Goal: Transaction & Acquisition: Purchase product/service

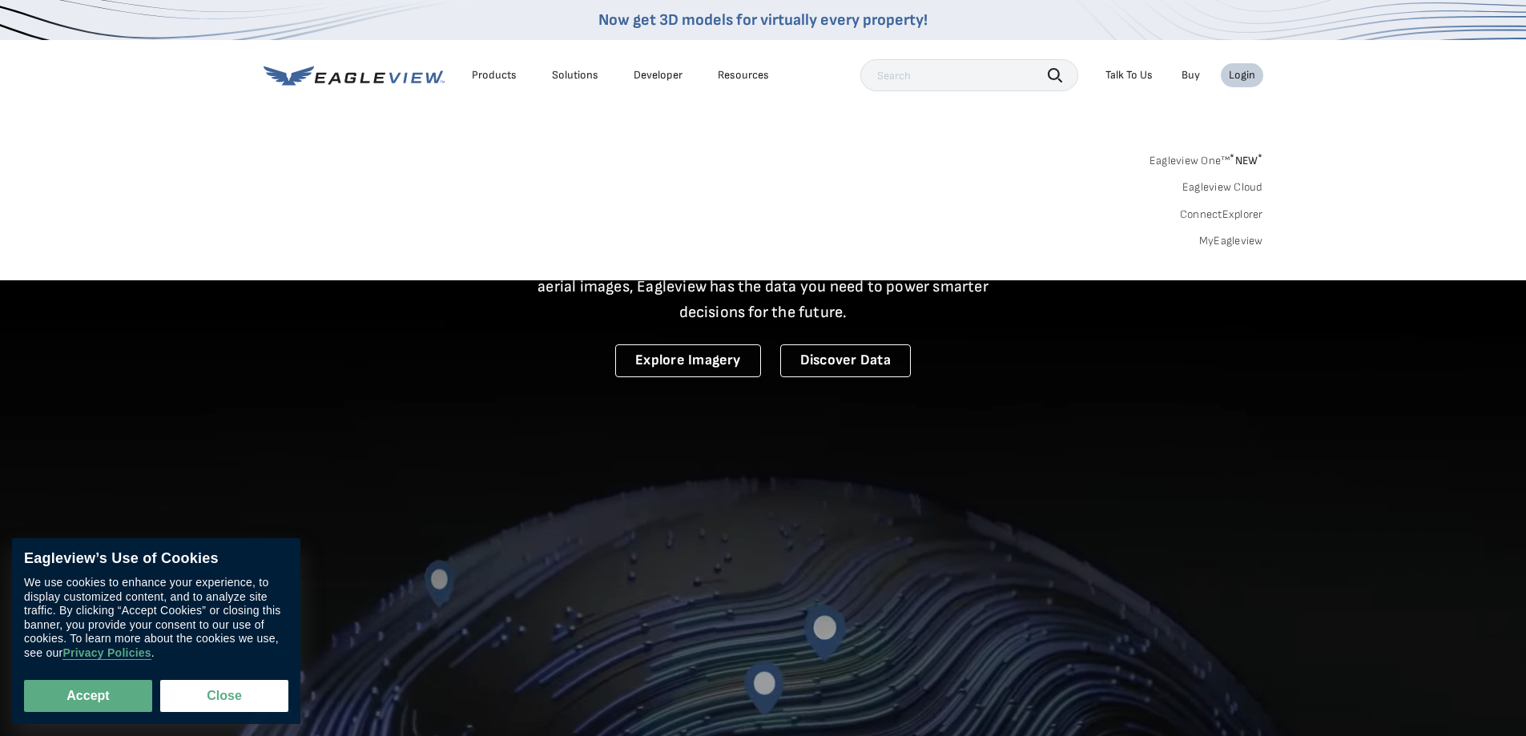
click at [1228, 237] on link "MyEagleview" at bounding box center [1231, 241] width 64 height 14
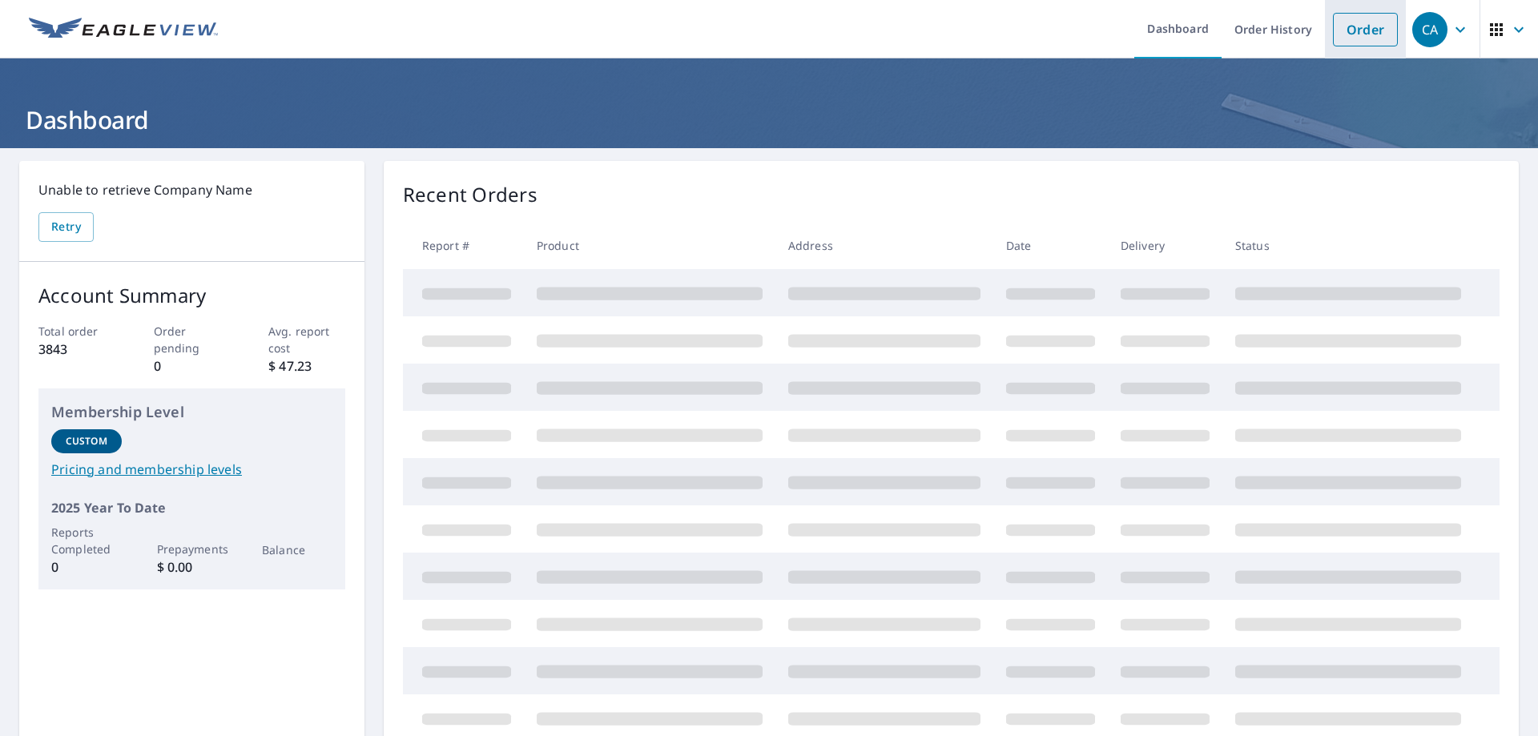
click at [1356, 35] on link "Order" at bounding box center [1365, 30] width 65 height 34
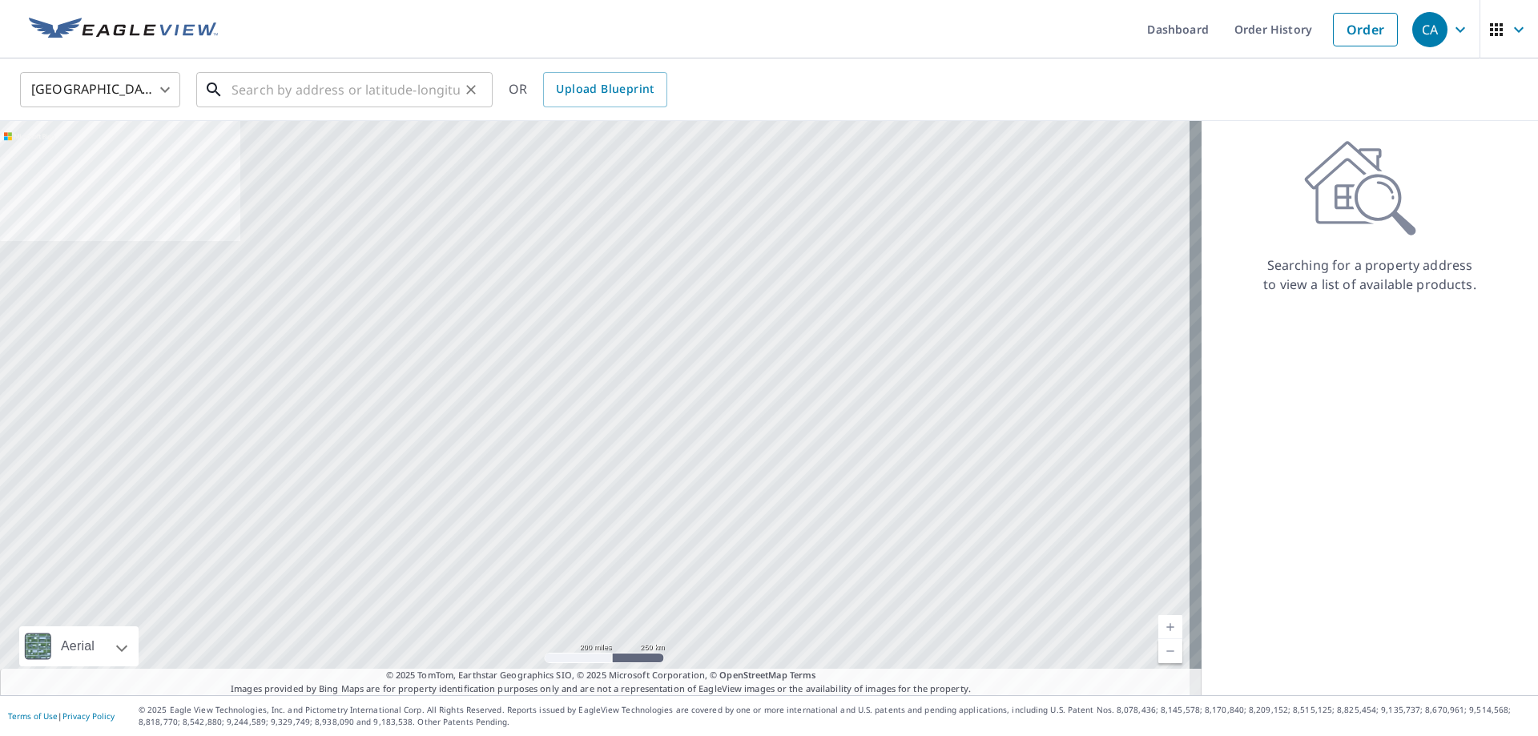
click at [418, 94] on input "text" at bounding box center [346, 89] width 228 height 45
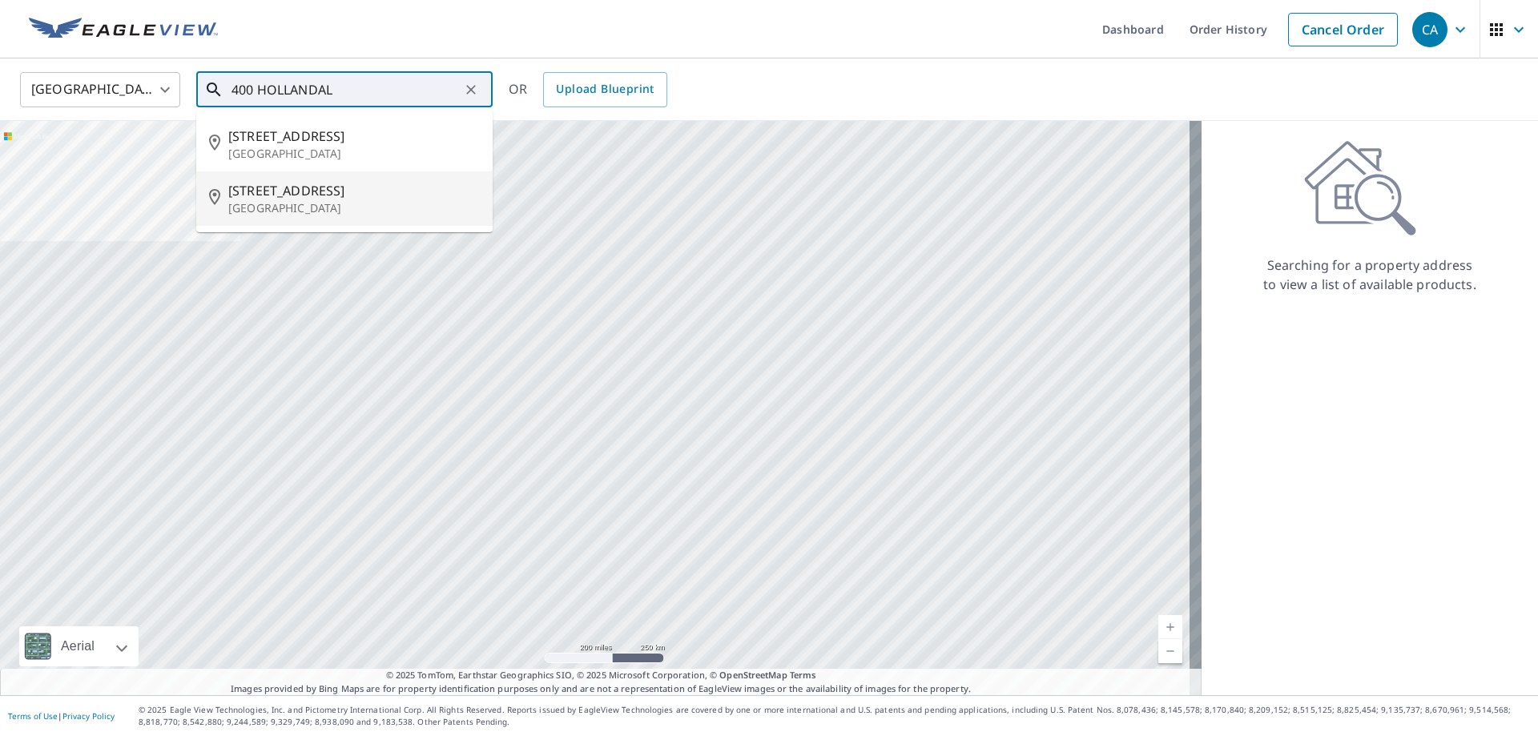
click at [332, 194] on span "[STREET_ADDRESS]" at bounding box center [354, 190] width 252 height 19
type input "[STREET_ADDRESS]"
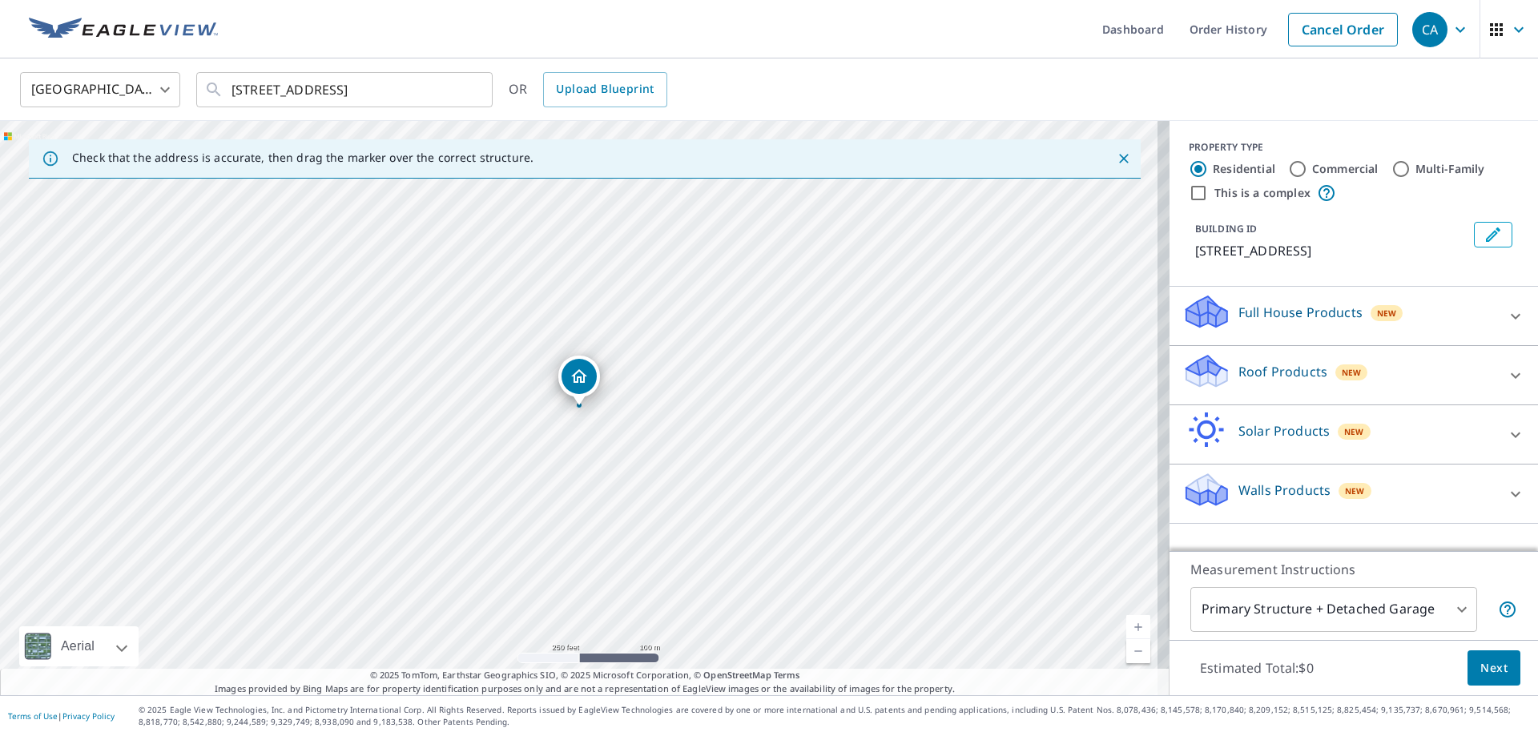
click at [1258, 316] on p "Full House Products" at bounding box center [1301, 312] width 124 height 19
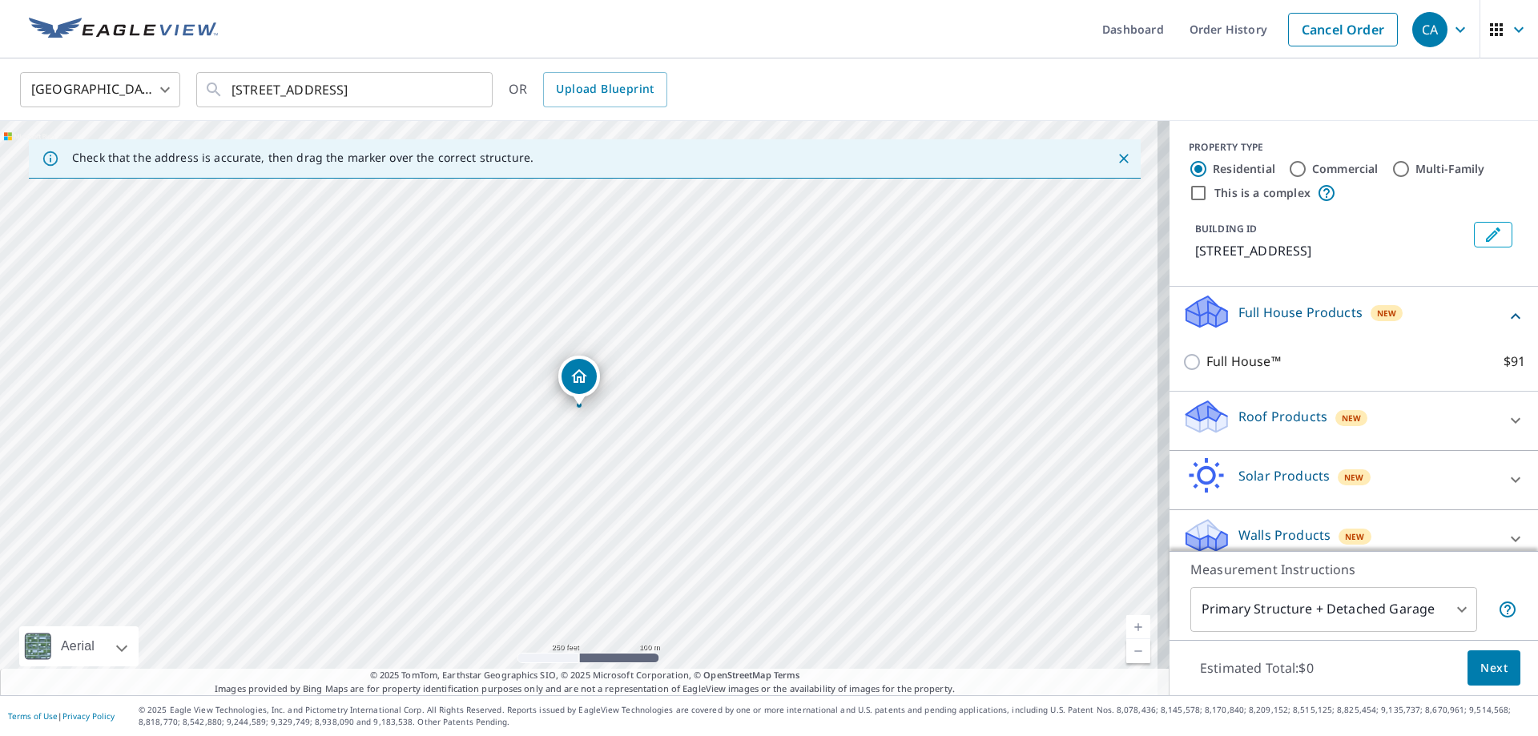
click at [1248, 416] on p "Roof Products" at bounding box center [1283, 416] width 89 height 19
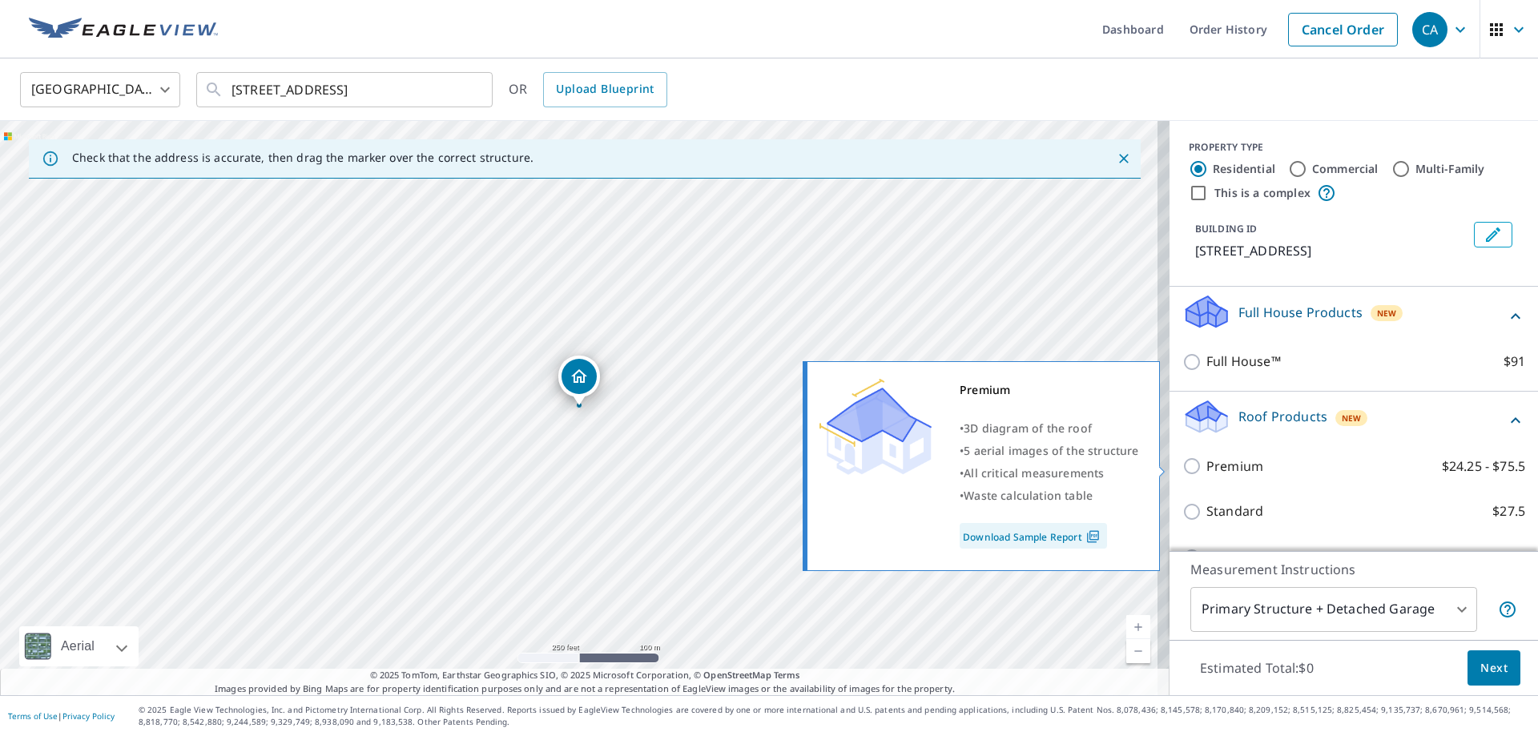
click at [1219, 465] on p "Premium" at bounding box center [1235, 467] width 57 height 20
click at [1207, 465] on input "Premium $24.25 - $75.5" at bounding box center [1195, 466] width 24 height 19
checkbox input "true"
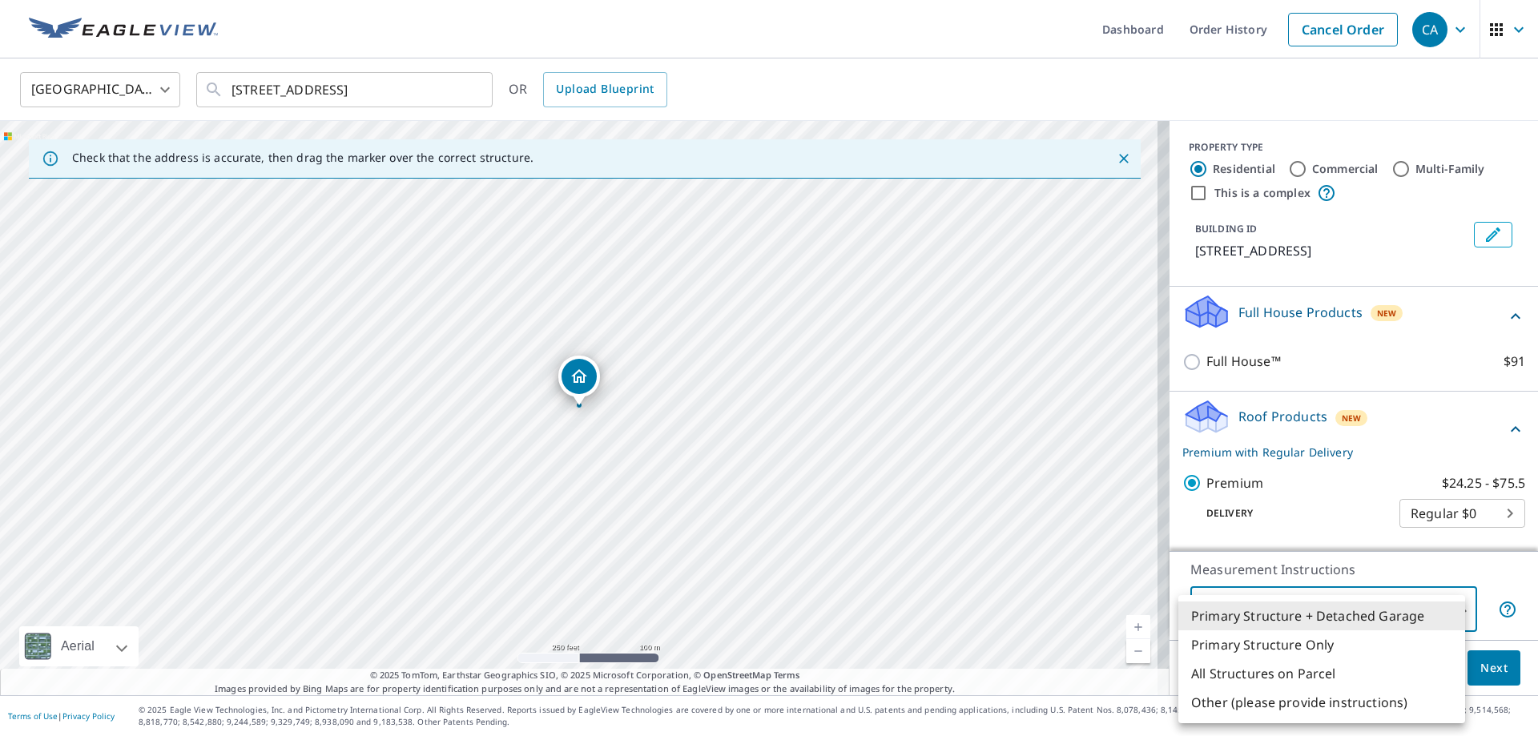
click at [1286, 603] on body "CA CA Dashboard Order History Cancel Order CA [GEOGRAPHIC_DATA] [GEOGRAPHIC_DAT…" at bounding box center [769, 368] width 1538 height 736
click at [1251, 666] on li "All Structures on Parcel" at bounding box center [1322, 673] width 287 height 29
type input "3"
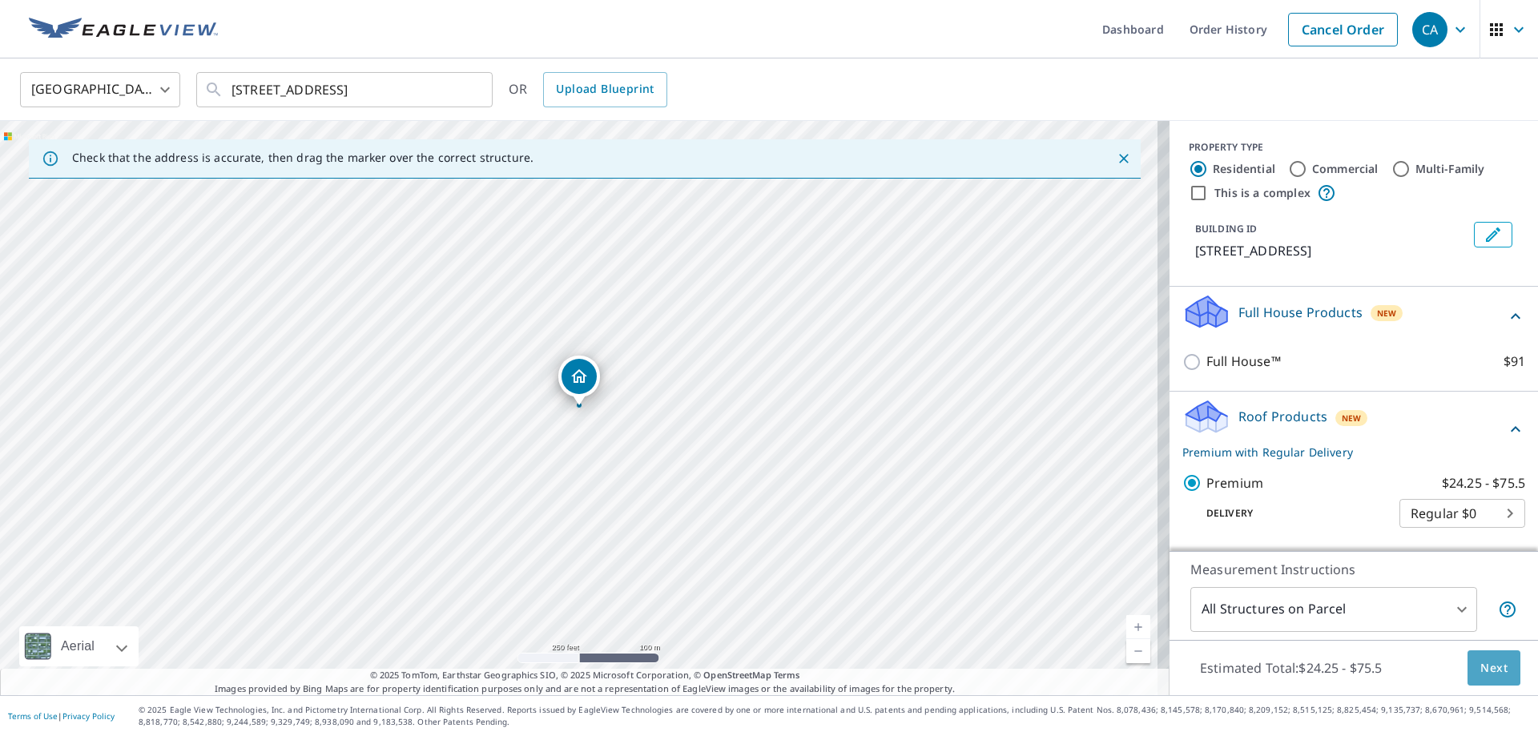
click at [1481, 664] on span "Next" at bounding box center [1494, 669] width 27 height 20
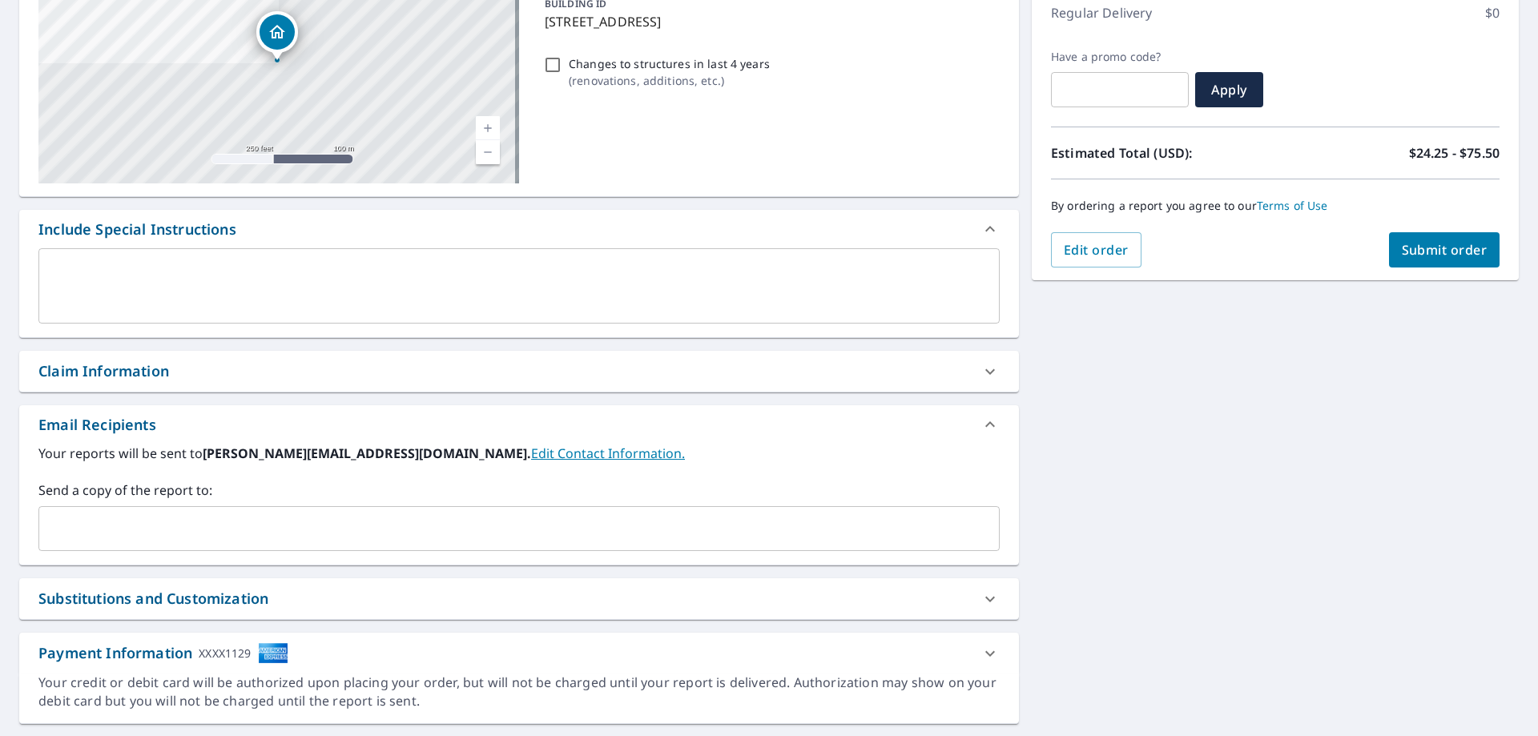
scroll to position [240, 0]
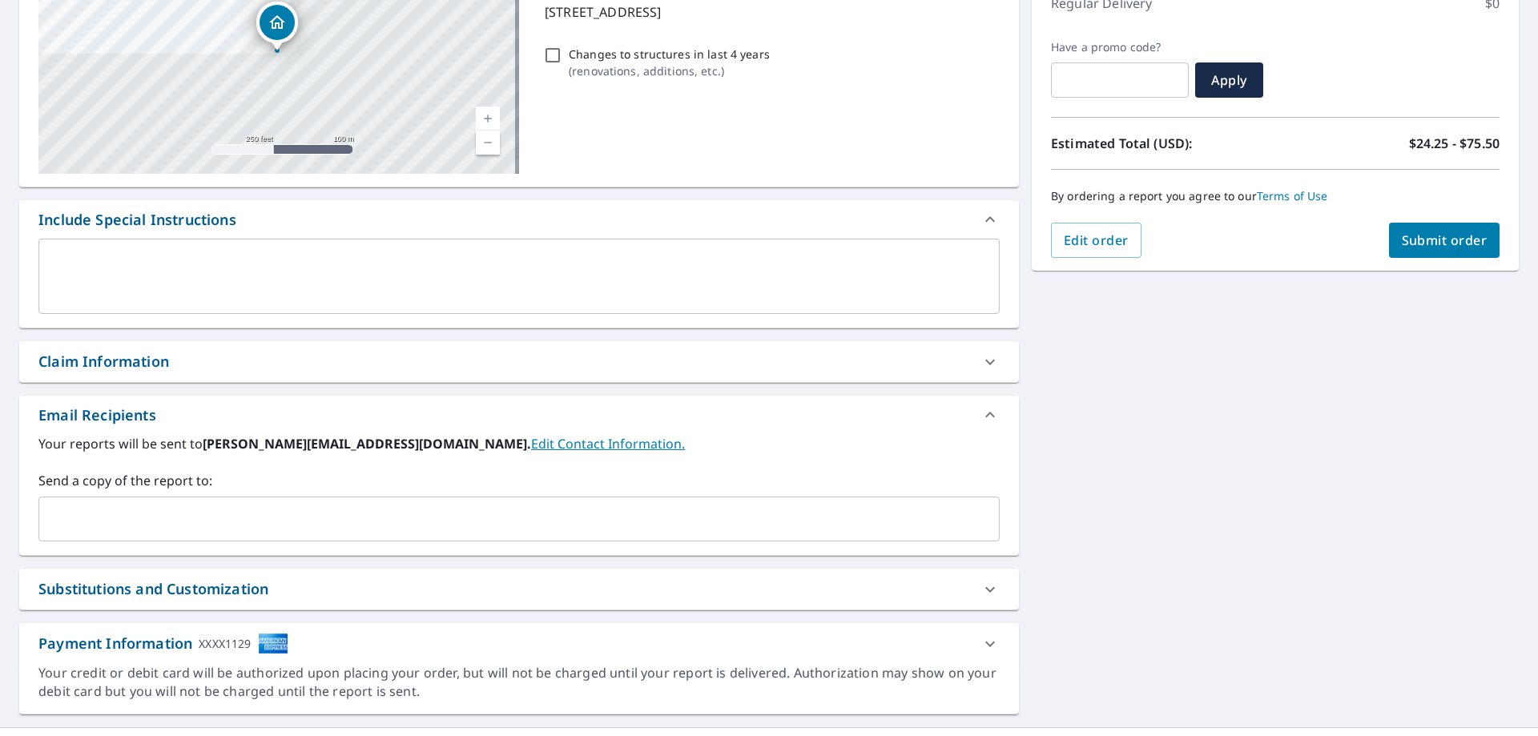
click at [300, 522] on input "text" at bounding box center [507, 519] width 923 height 30
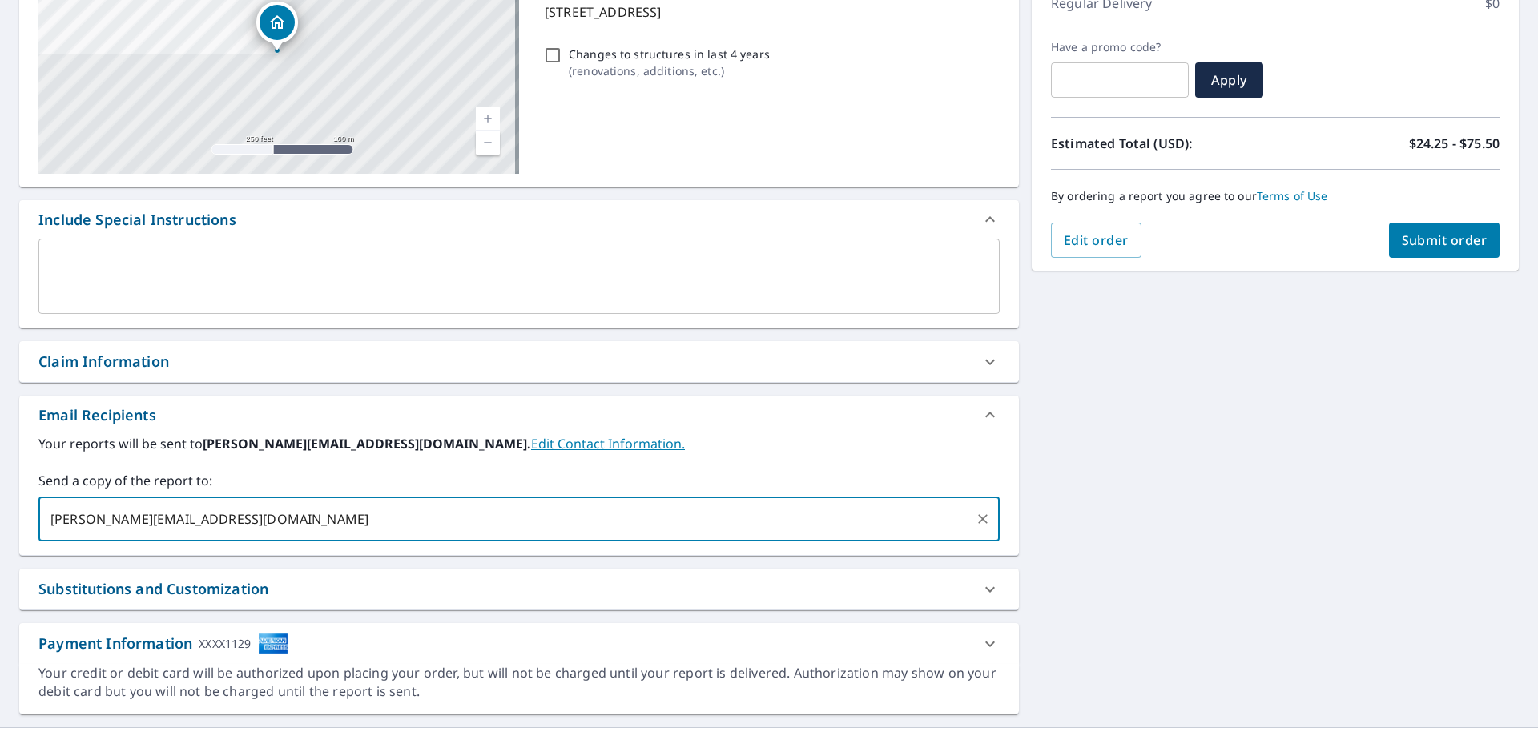
type input "[PERSON_NAME][EMAIL_ADDRESS][DOMAIN_NAME]"
checkbox input "true"
type input "[PERSON_NAME][EMAIL_ADDRESS][DOMAIN_NAME]"
checkbox input "true"
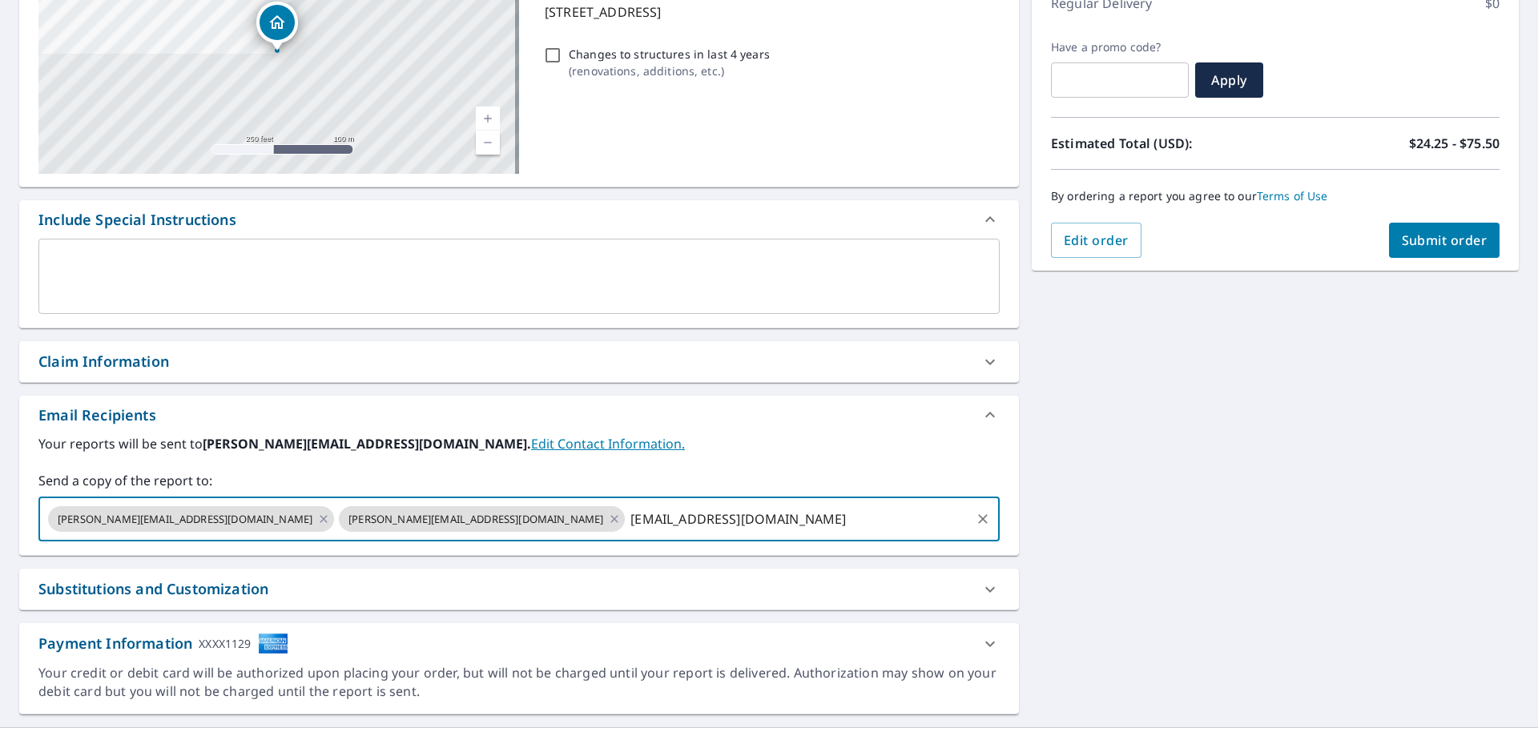
type input "[EMAIL_ADDRESS][DOMAIN_NAME]"
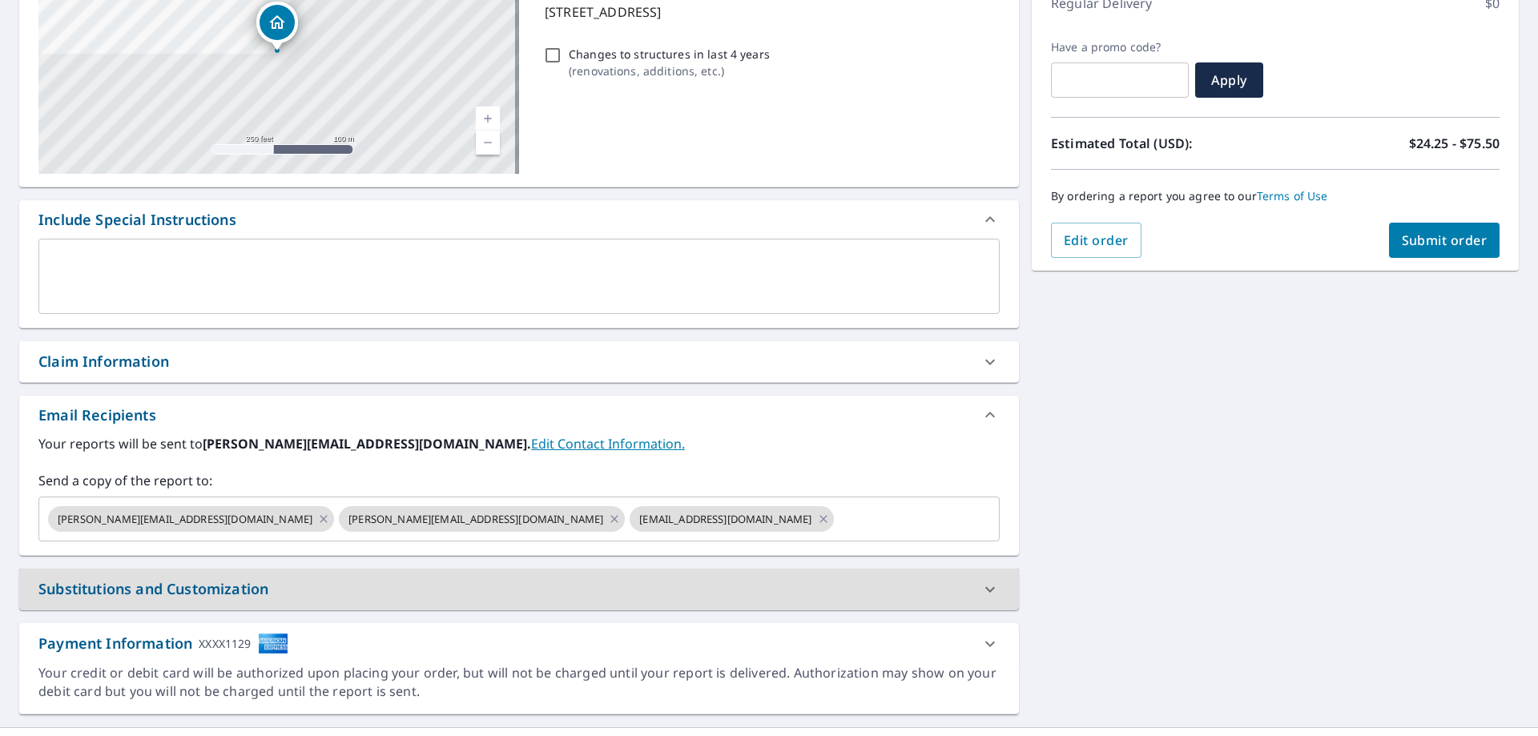
click at [1412, 236] on span "Submit order" at bounding box center [1445, 241] width 86 height 18
checkbox input "true"
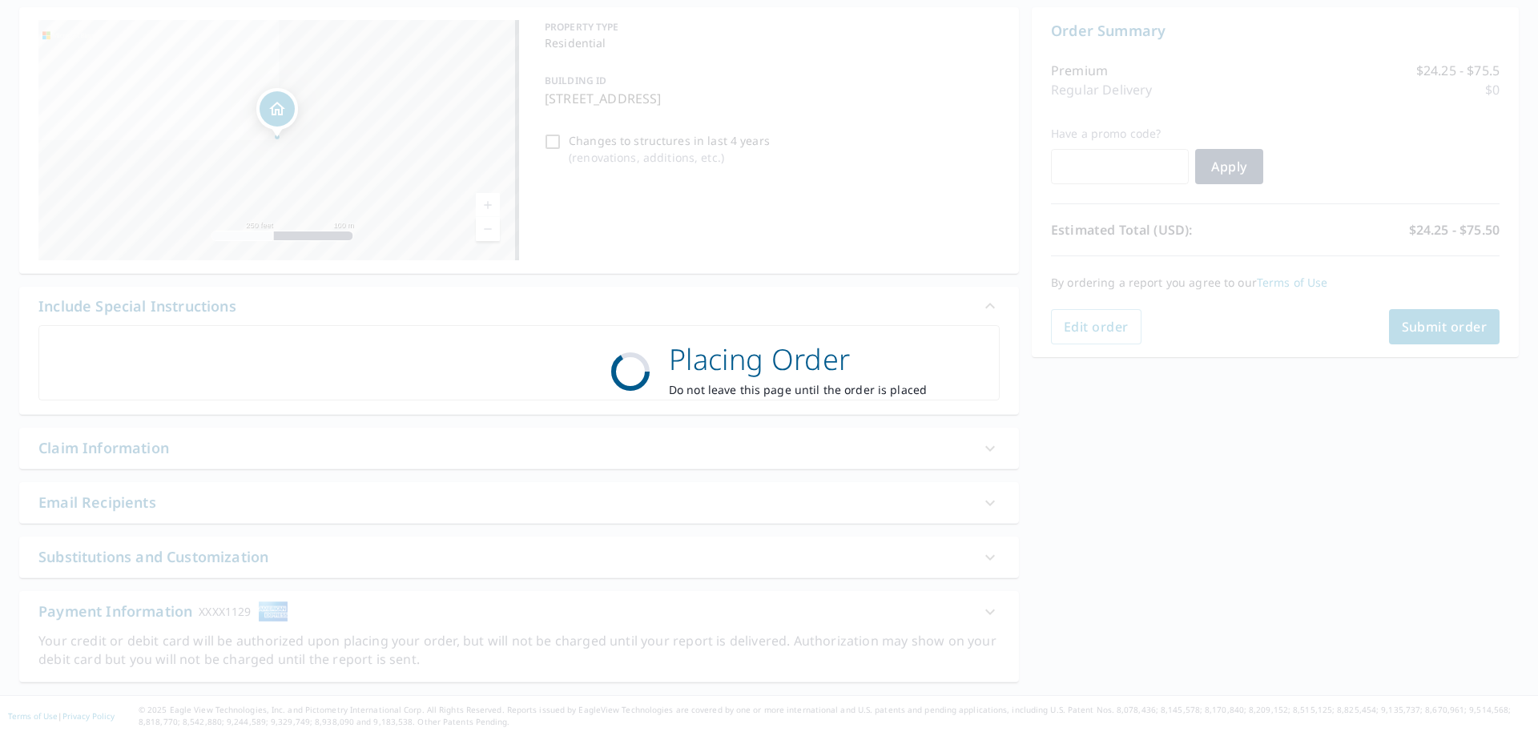
scroll to position [154, 0]
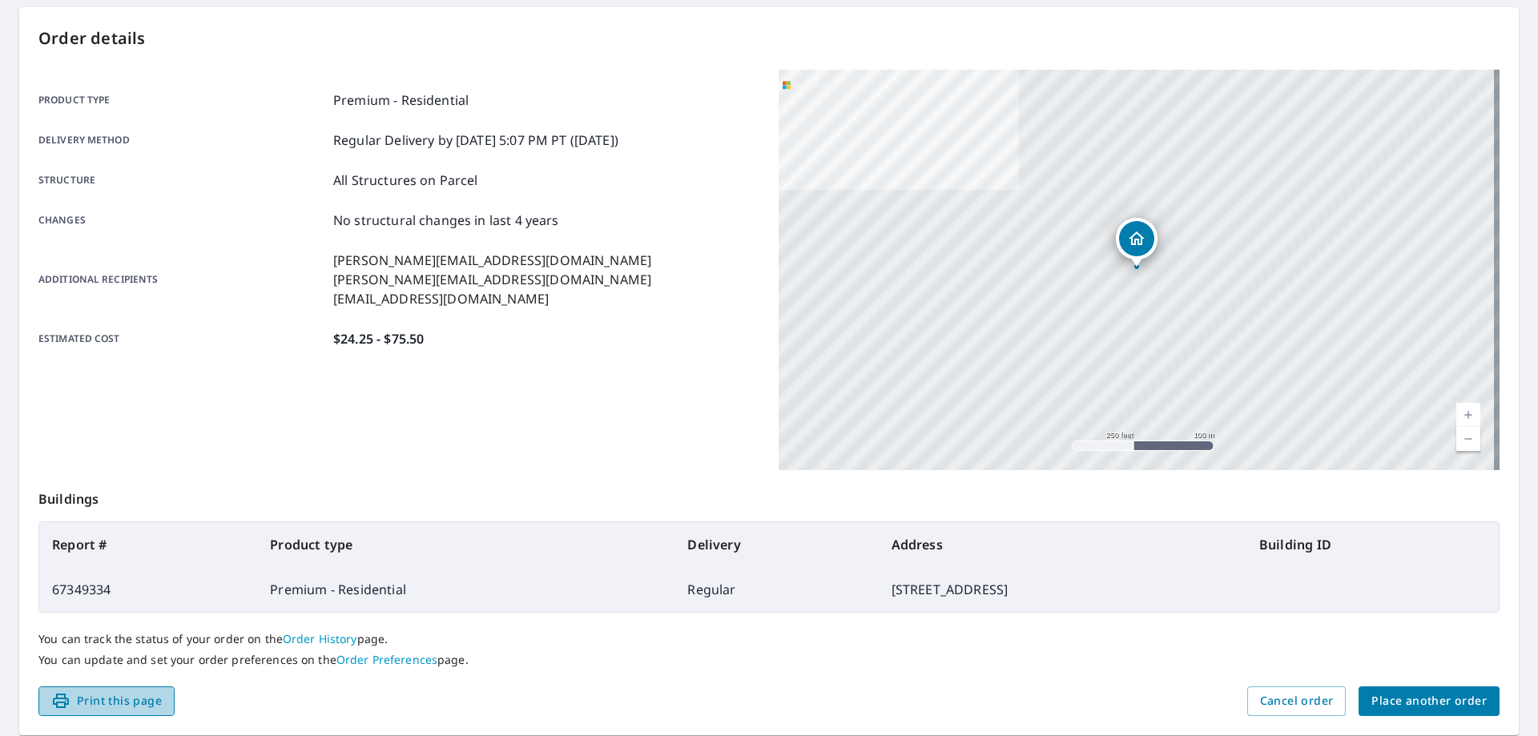
click at [159, 707] on span "Print this page" at bounding box center [106, 701] width 111 height 20
